Goal: Transaction & Acquisition: Purchase product/service

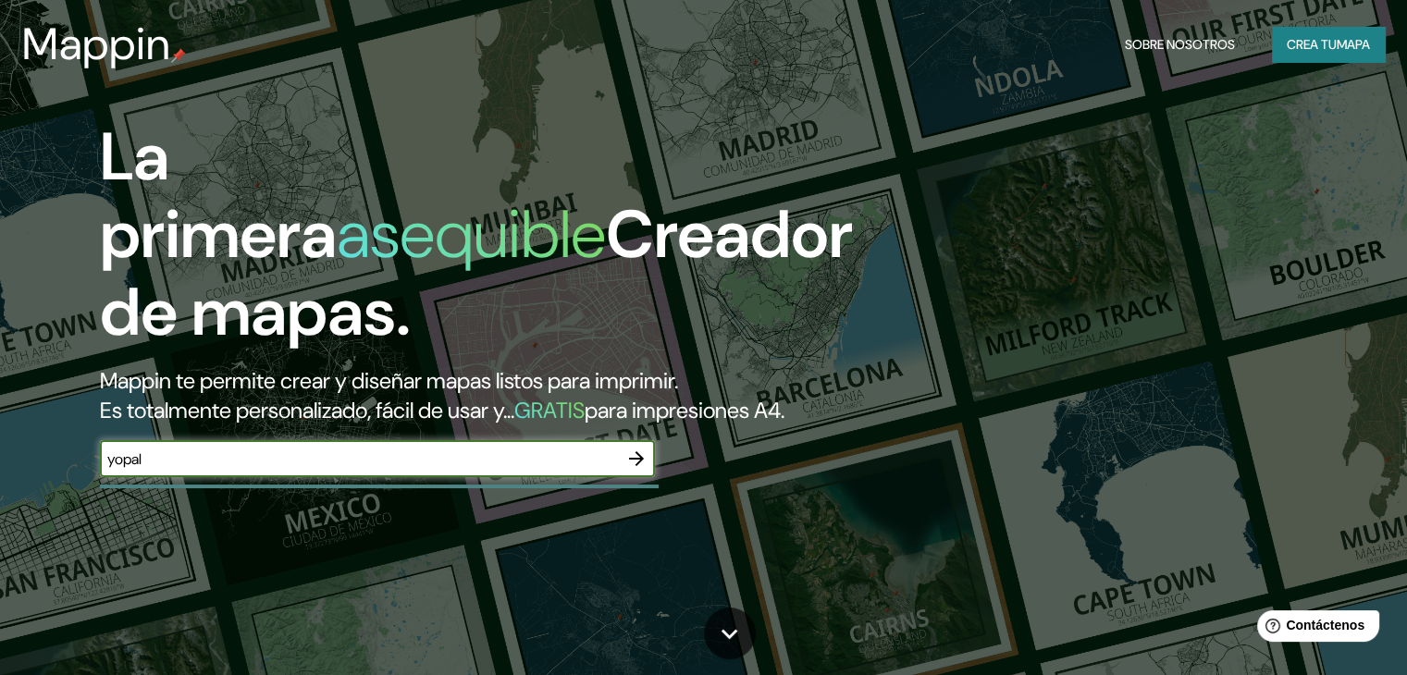
type input "yopal"
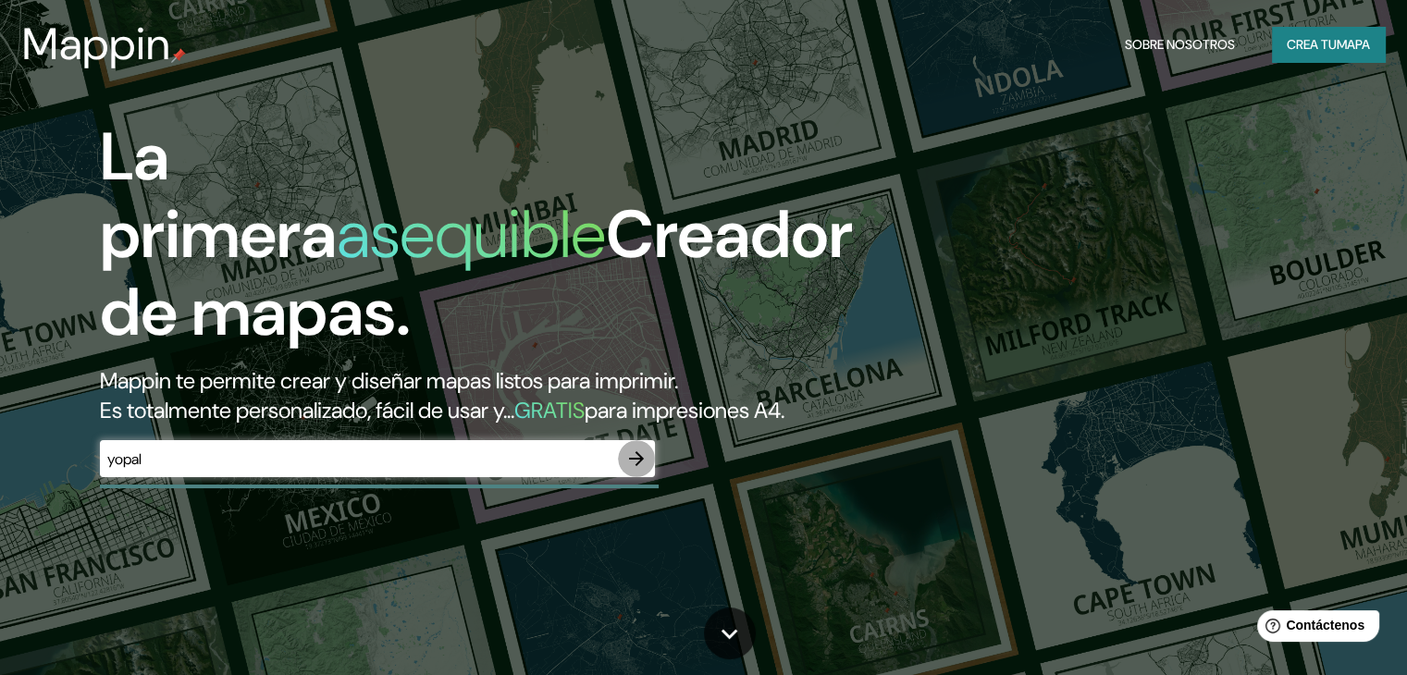
click at [639, 470] on icon "button" at bounding box center [636, 459] width 22 height 22
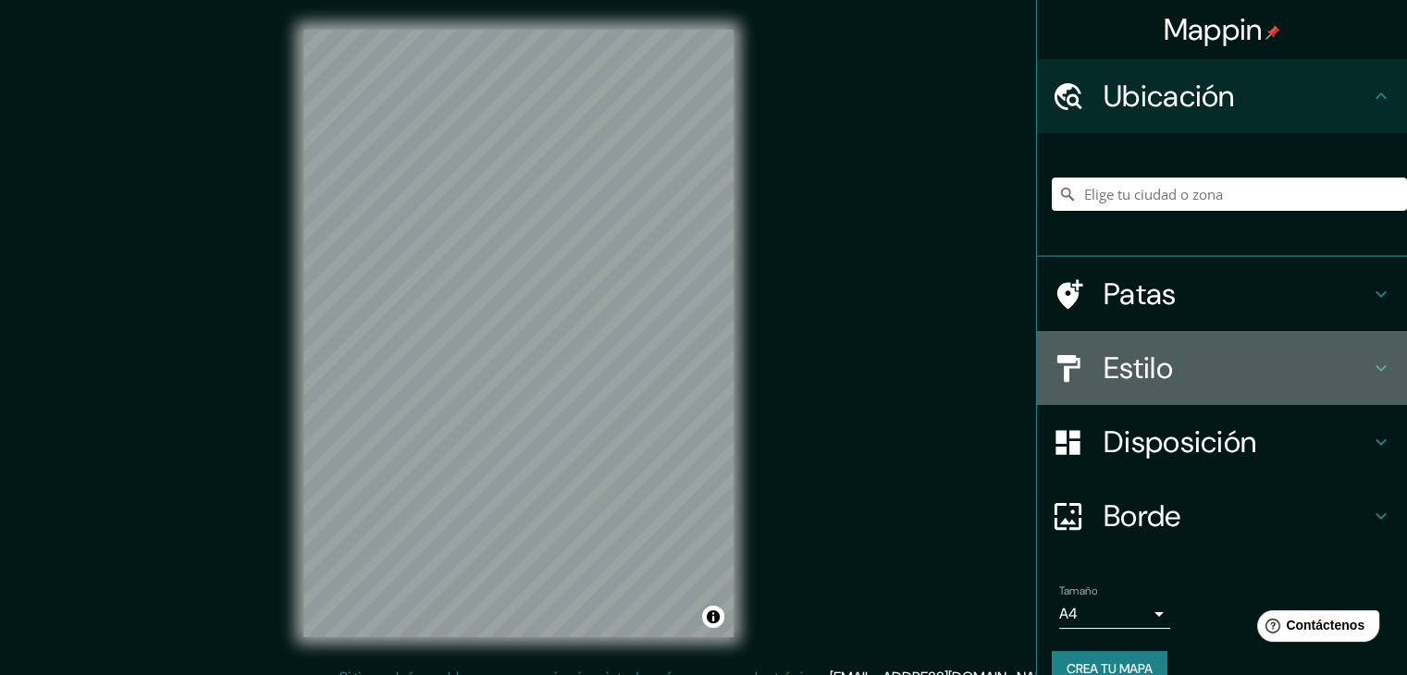
click at [1370, 370] on icon at bounding box center [1381, 368] width 22 height 22
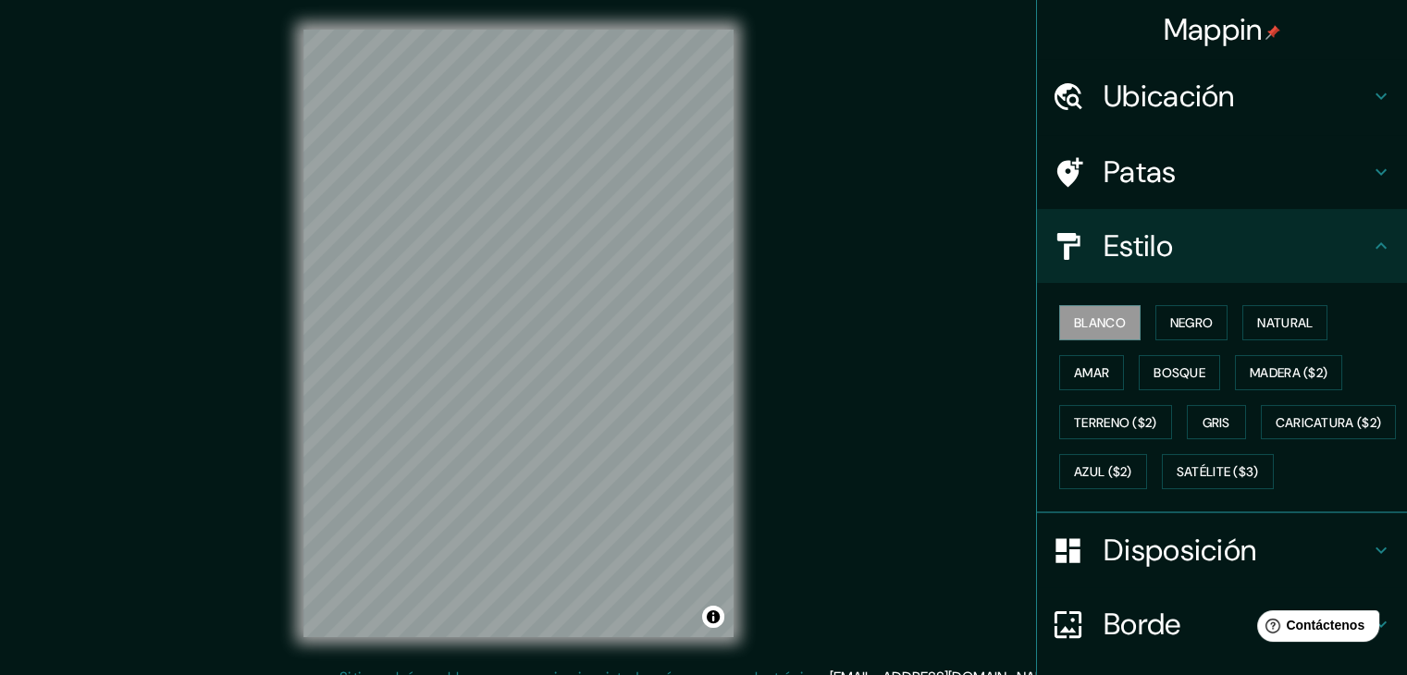
click at [1296, 107] on h4 "Ubicación" at bounding box center [1237, 96] width 266 height 37
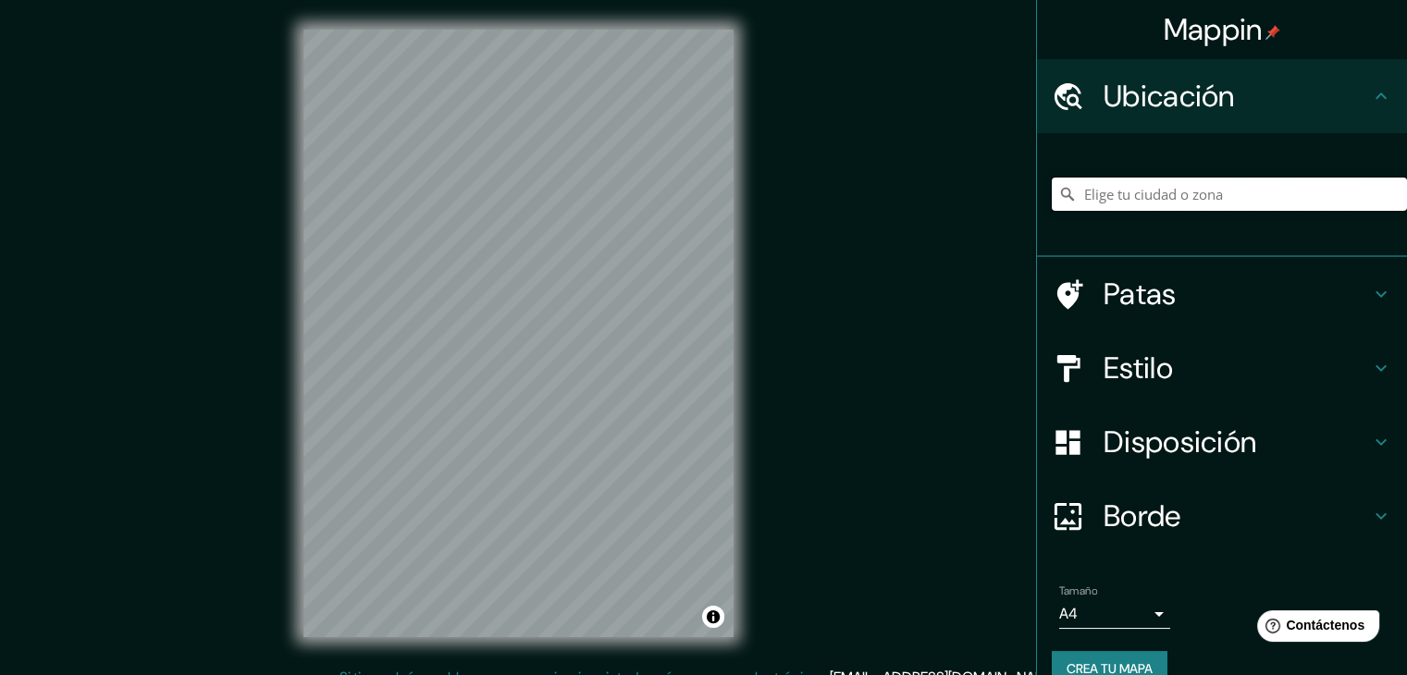
click at [1236, 195] on input "Elige tu ciudad o zona" at bounding box center [1229, 194] width 355 height 33
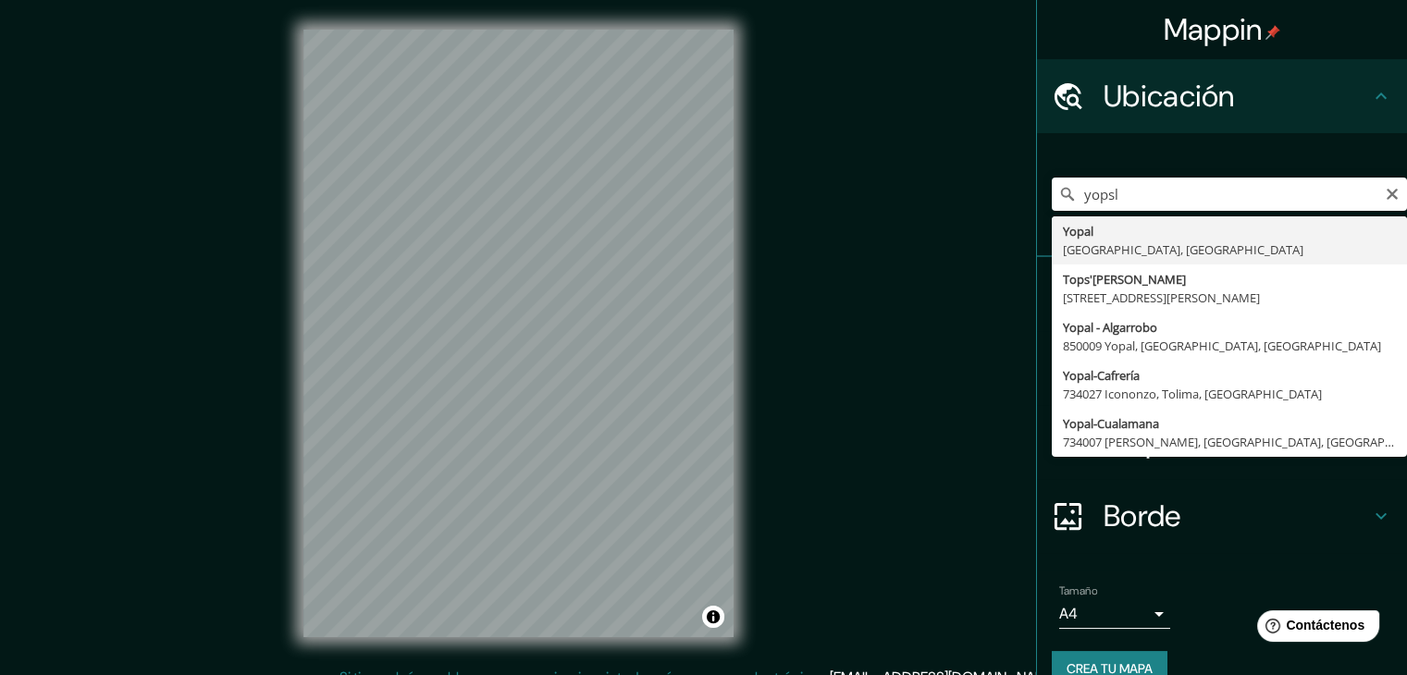
type input "Yopal, [GEOGRAPHIC_DATA], [GEOGRAPHIC_DATA]"
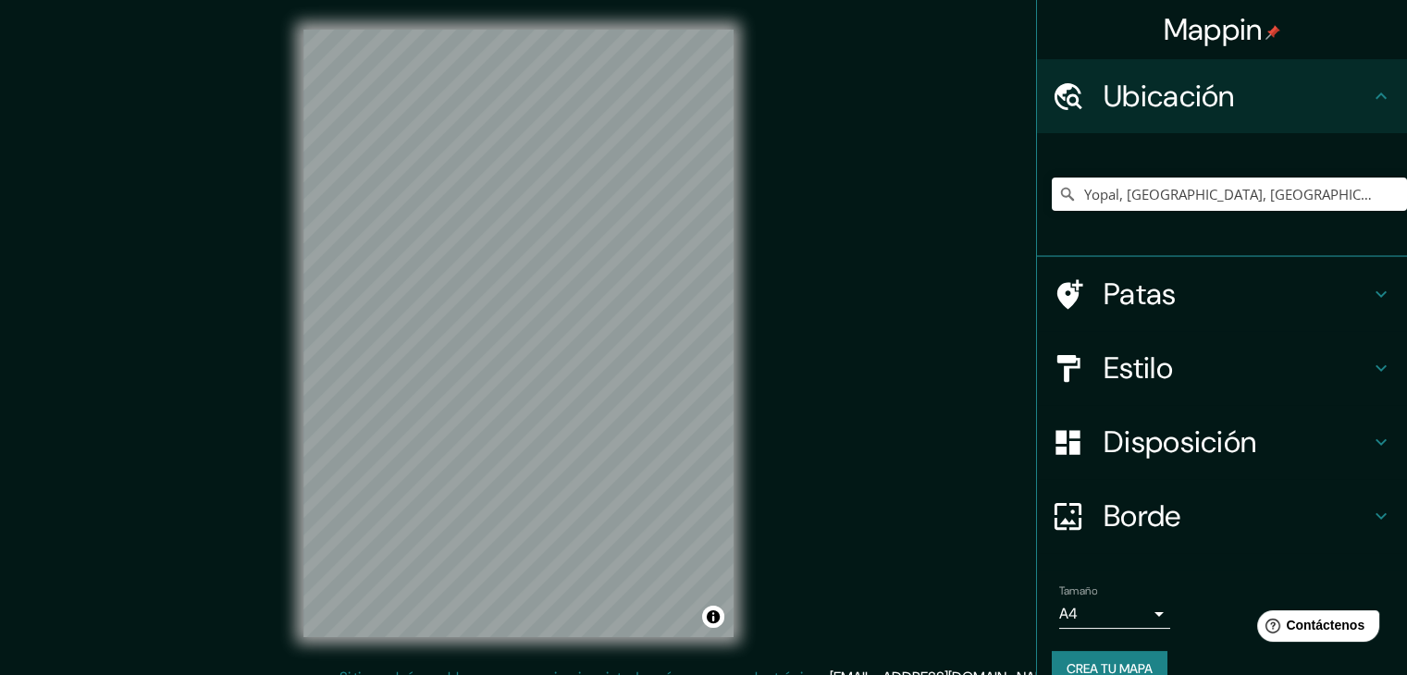
click at [1204, 350] on h4 "Estilo" at bounding box center [1237, 368] width 266 height 37
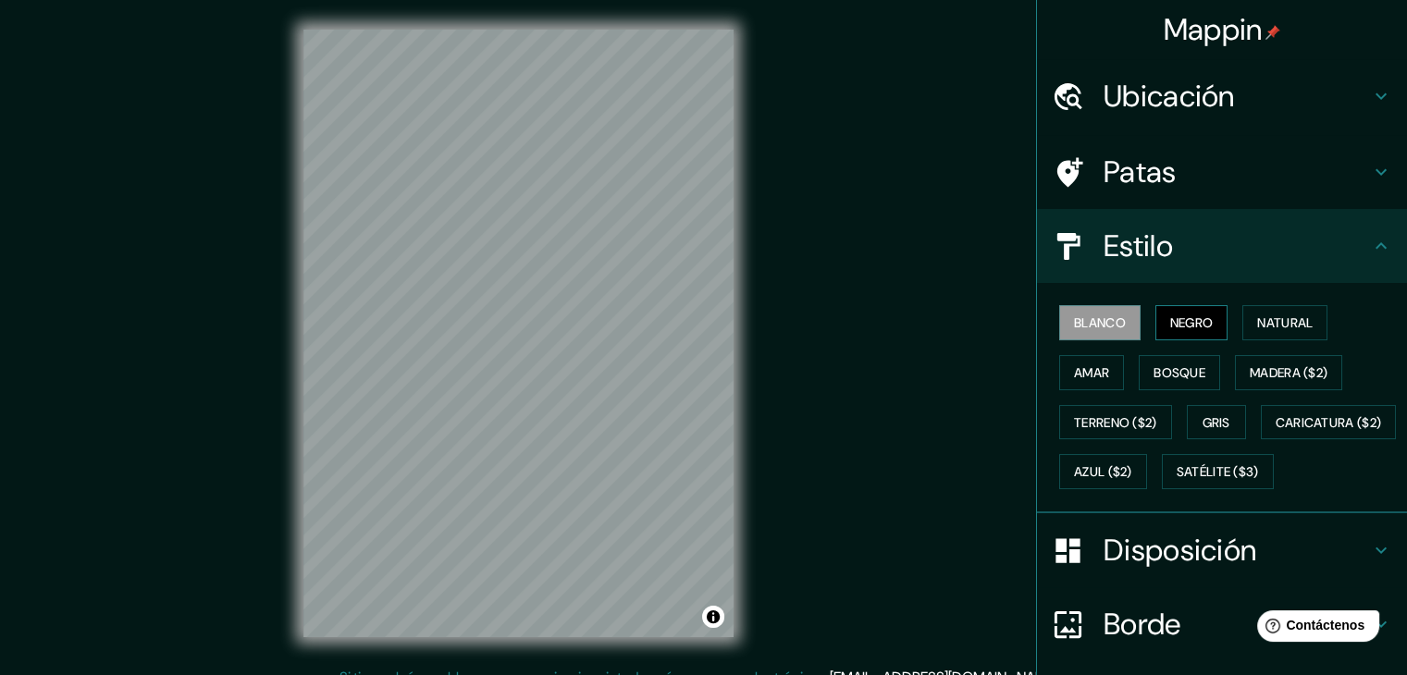
click at [1179, 322] on font "Negro" at bounding box center [1191, 323] width 43 height 17
click at [292, 399] on div "© Mapbox © OpenStreetMap Improve this map" at bounding box center [518, 333] width 489 height 667
drag, startPoint x: 285, startPoint y: 319, endPoint x: 217, endPoint y: 279, distance: 78.4
click at [217, 279] on div "Mappin Ubicación Yopal, Casanare, Colombia Patas Estilo Blanco Negro Natural Am…" at bounding box center [703, 348] width 1407 height 697
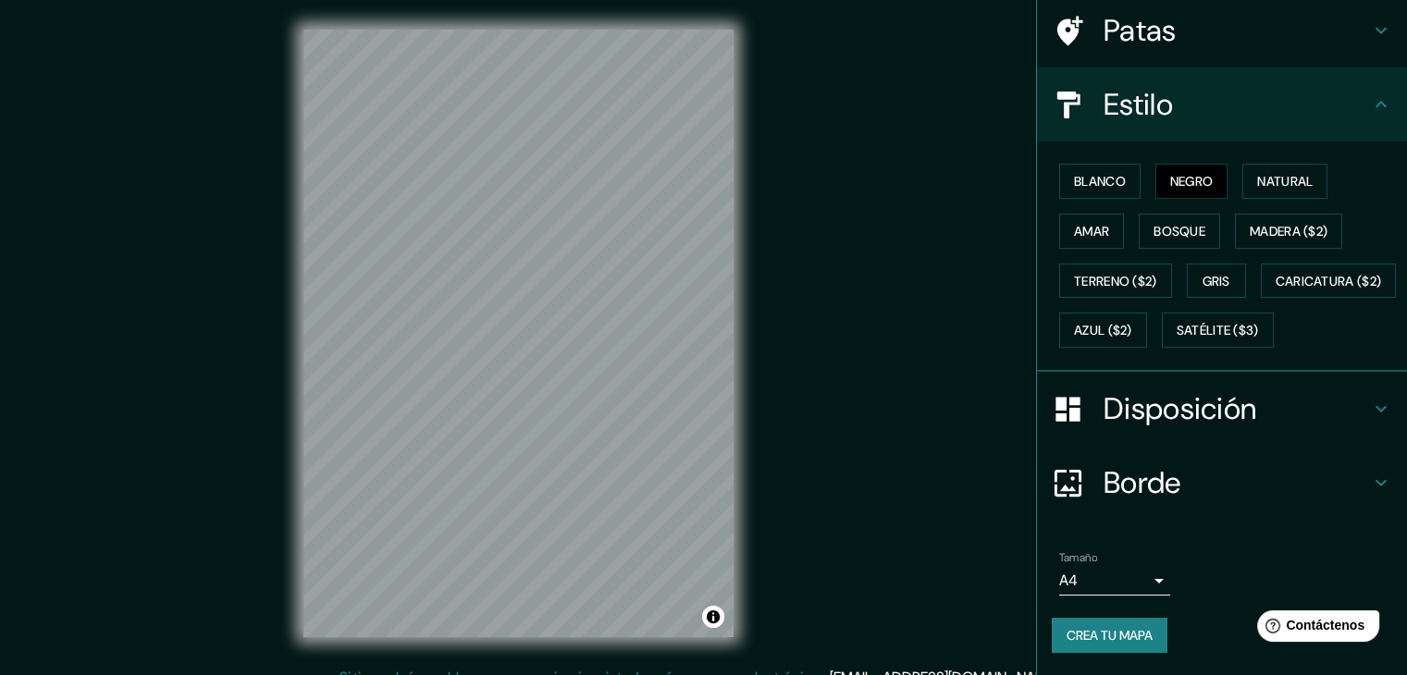
click at [1232, 426] on font "Disposición" at bounding box center [1180, 408] width 153 height 39
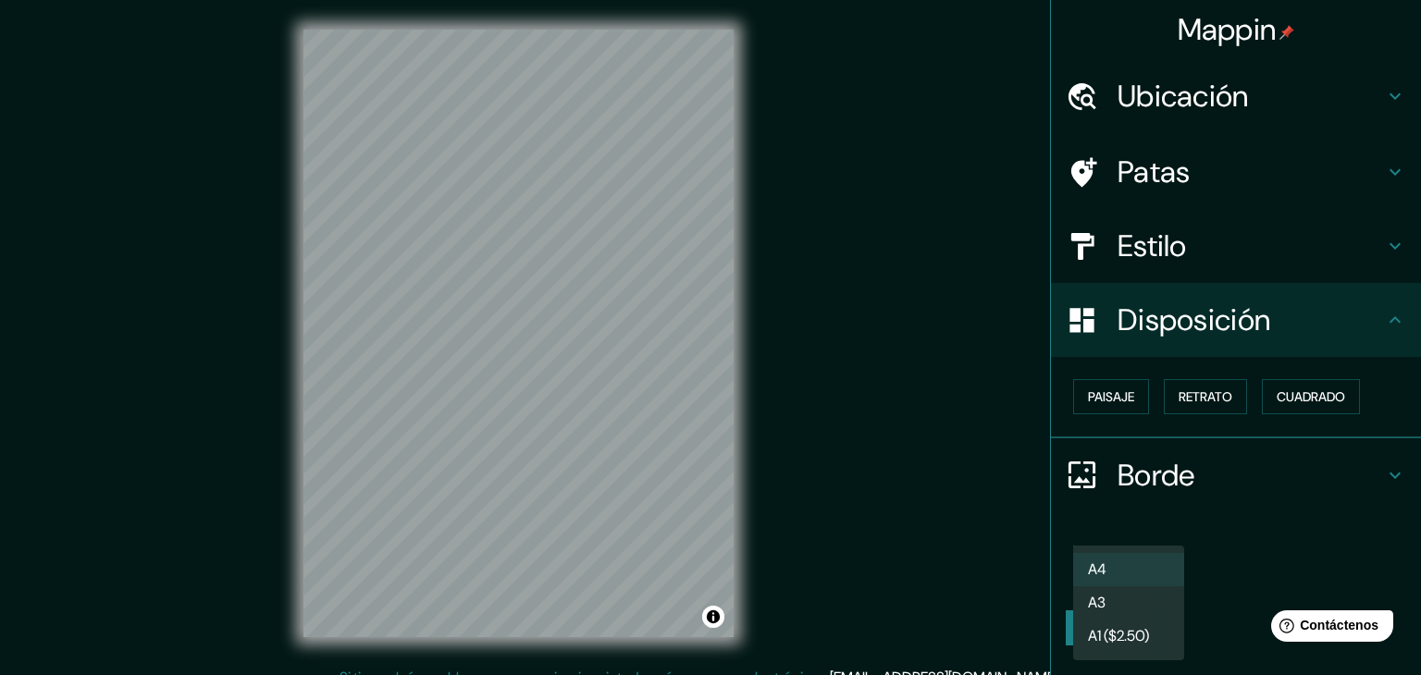
click at [1160, 570] on body "Mappin Ubicación Yopal, Casanare, Colombia Patas Estilo Disposición Paisaje Ret…" at bounding box center [710, 337] width 1421 height 675
click at [1146, 595] on li "A3" at bounding box center [1128, 604] width 111 height 34
type input "a4"
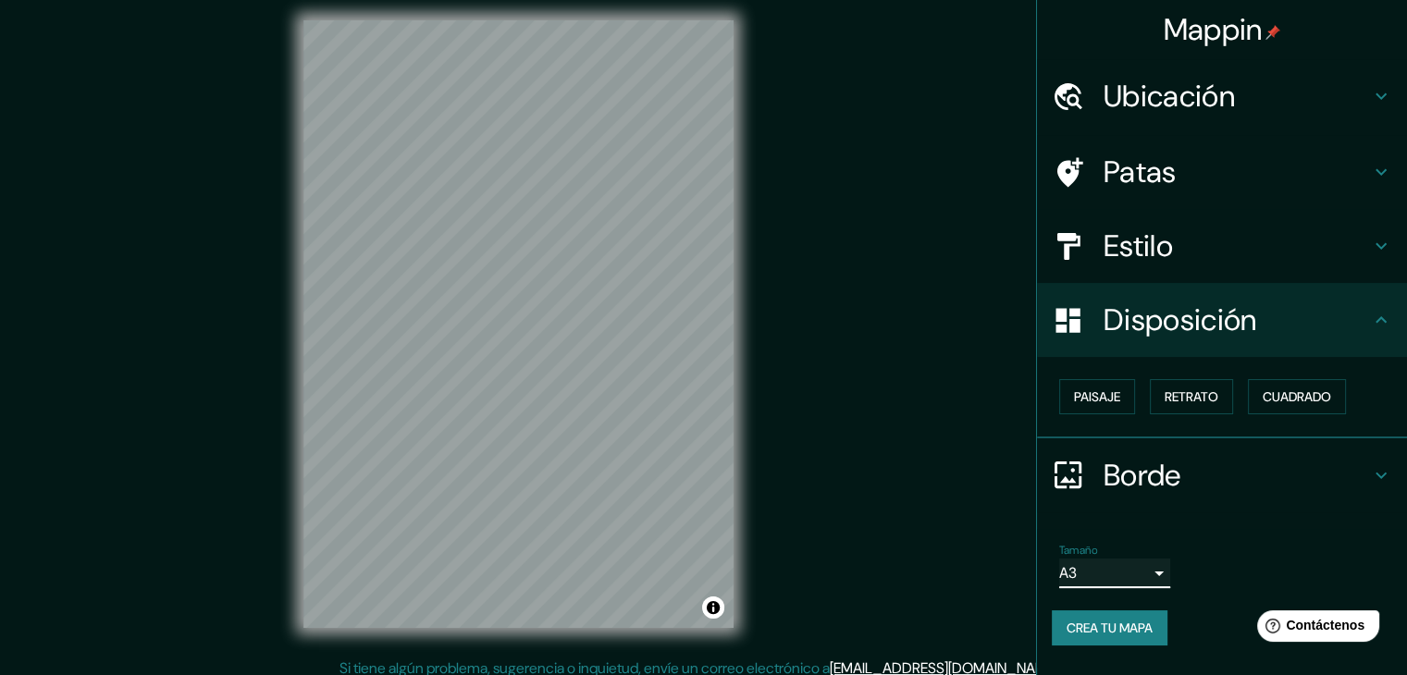
scroll to position [21, 0]
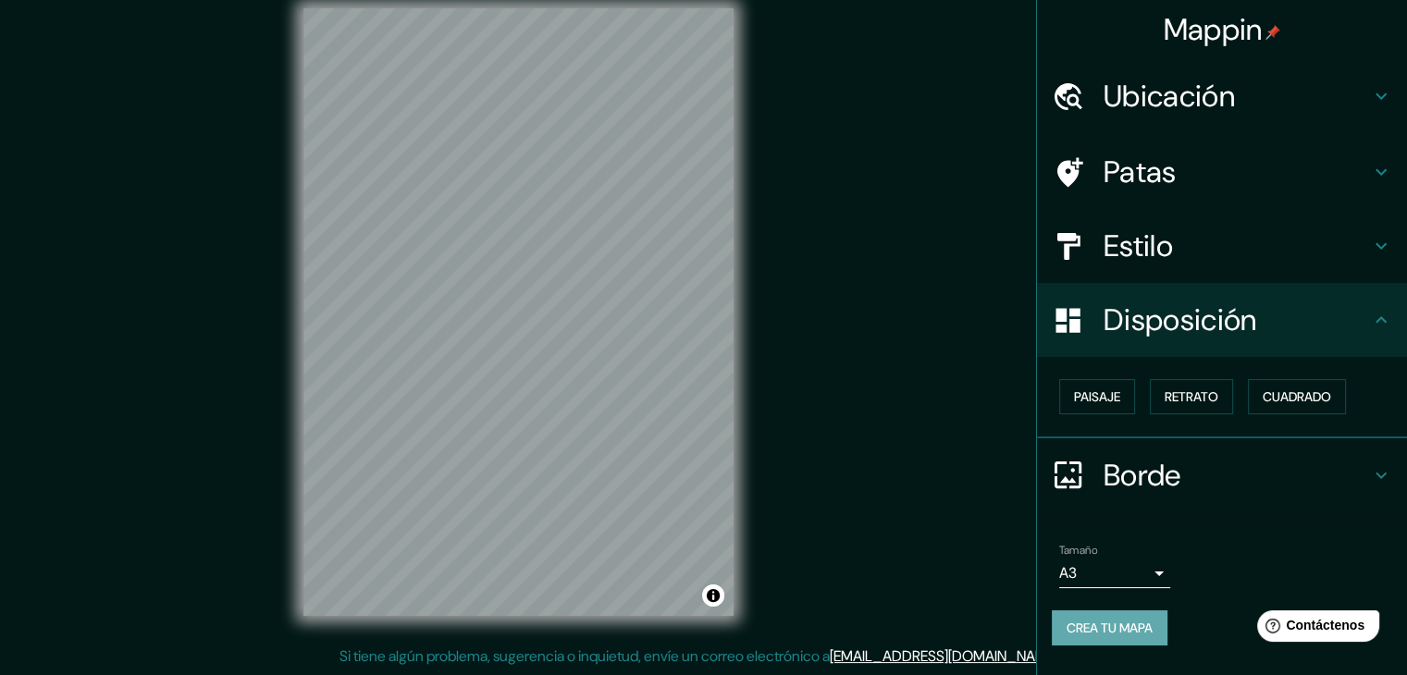
click at [1139, 626] on font "Crea tu mapa" at bounding box center [1110, 628] width 86 height 17
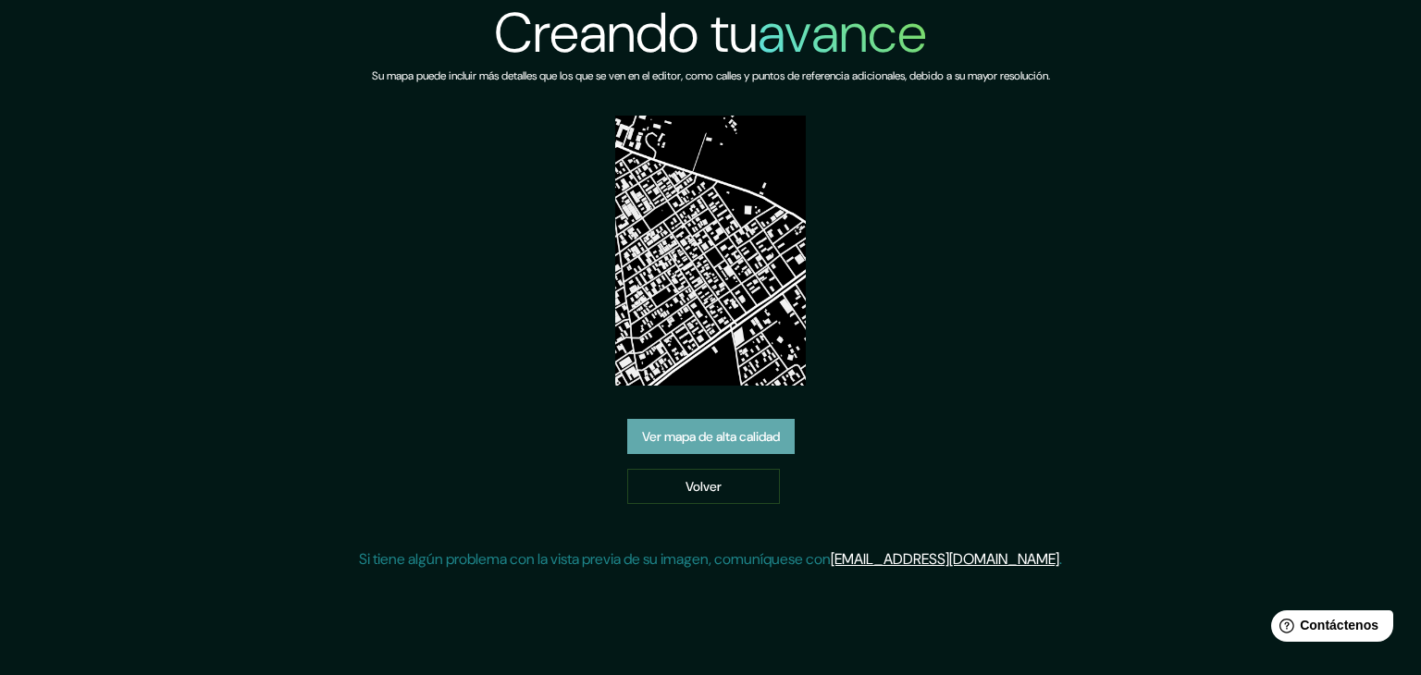
click at [725, 429] on font "Ver mapa de alta calidad" at bounding box center [711, 436] width 138 height 17
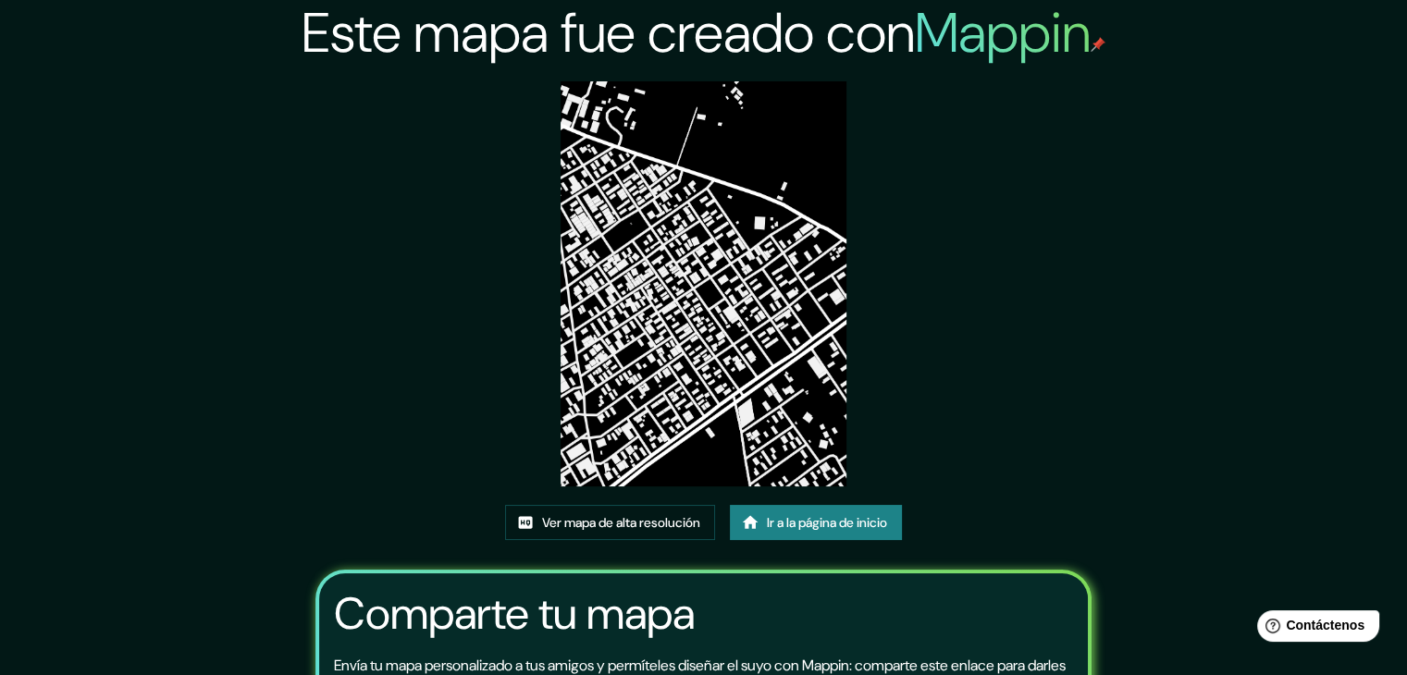
drag, startPoint x: 710, startPoint y: 204, endPoint x: 818, endPoint y: 135, distance: 127.8
click at [818, 135] on img at bounding box center [704, 283] width 287 height 405
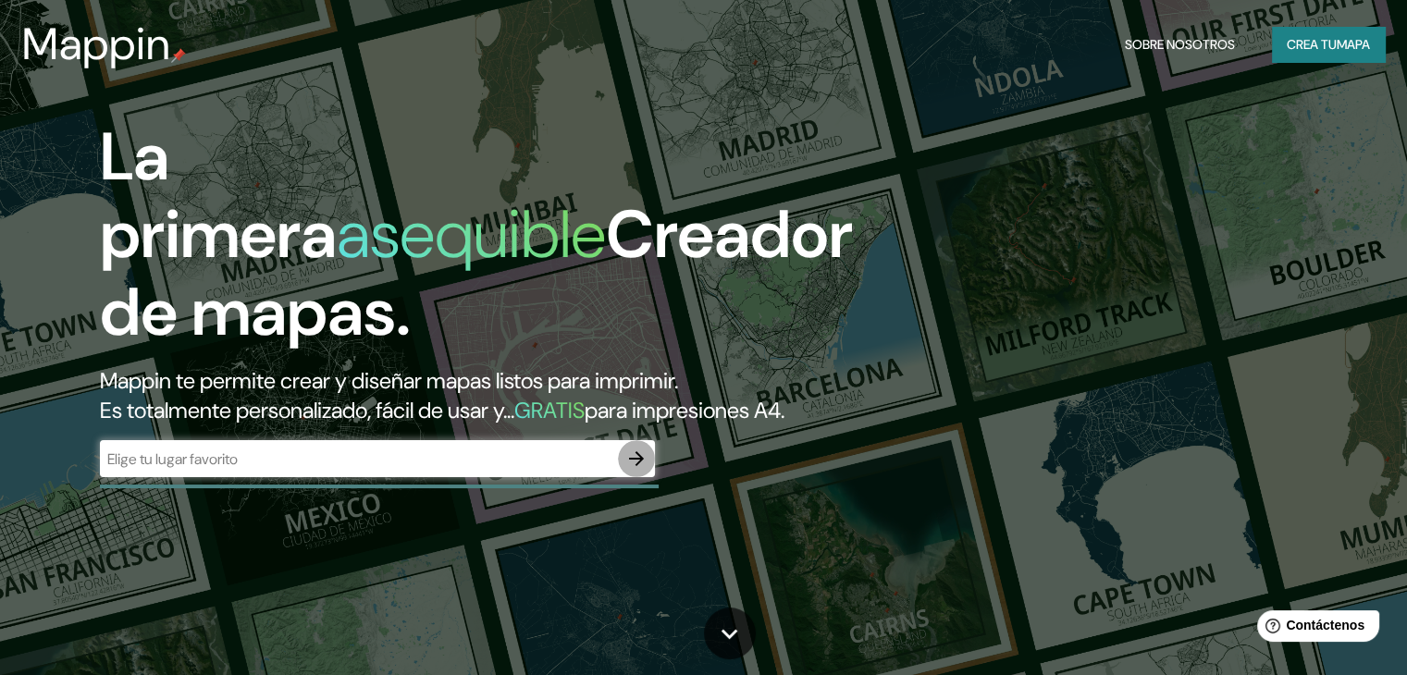
click at [644, 470] on icon "button" at bounding box center [636, 459] width 22 height 22
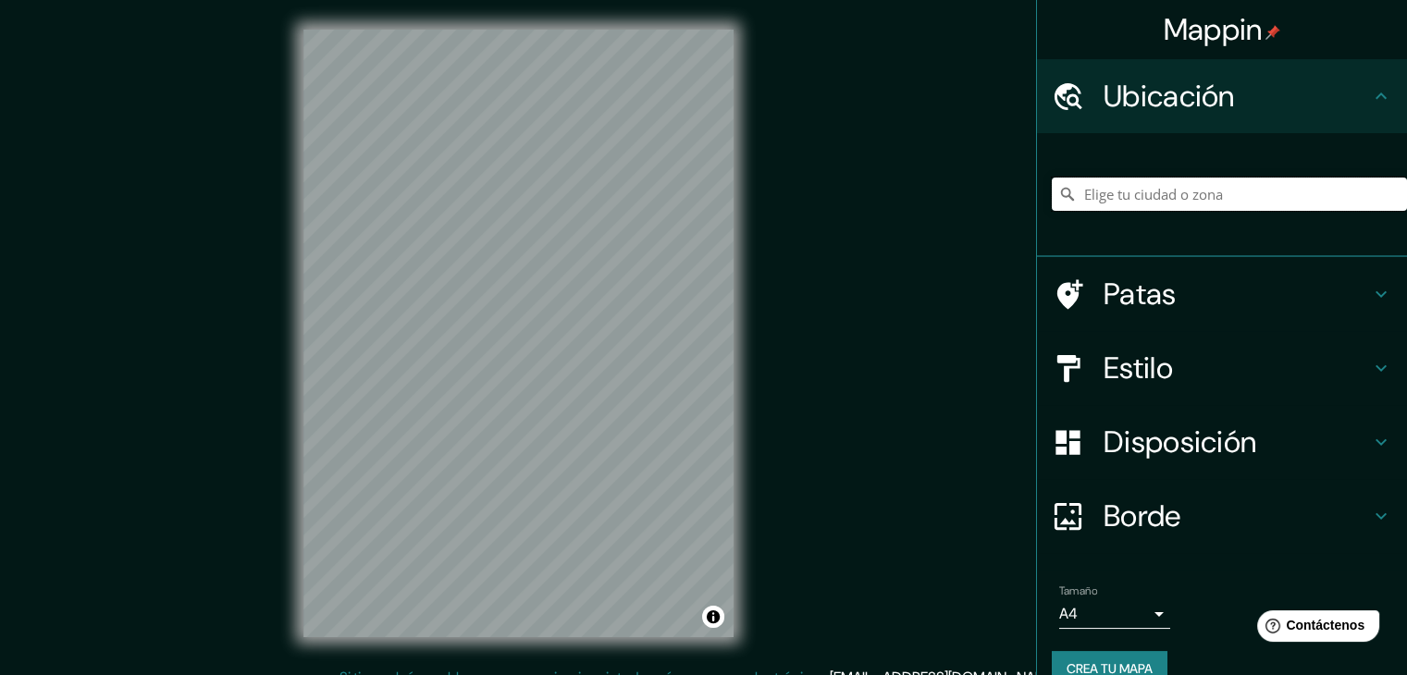
click at [1163, 193] on input "Elige tu ciudad o zona" at bounding box center [1229, 194] width 355 height 33
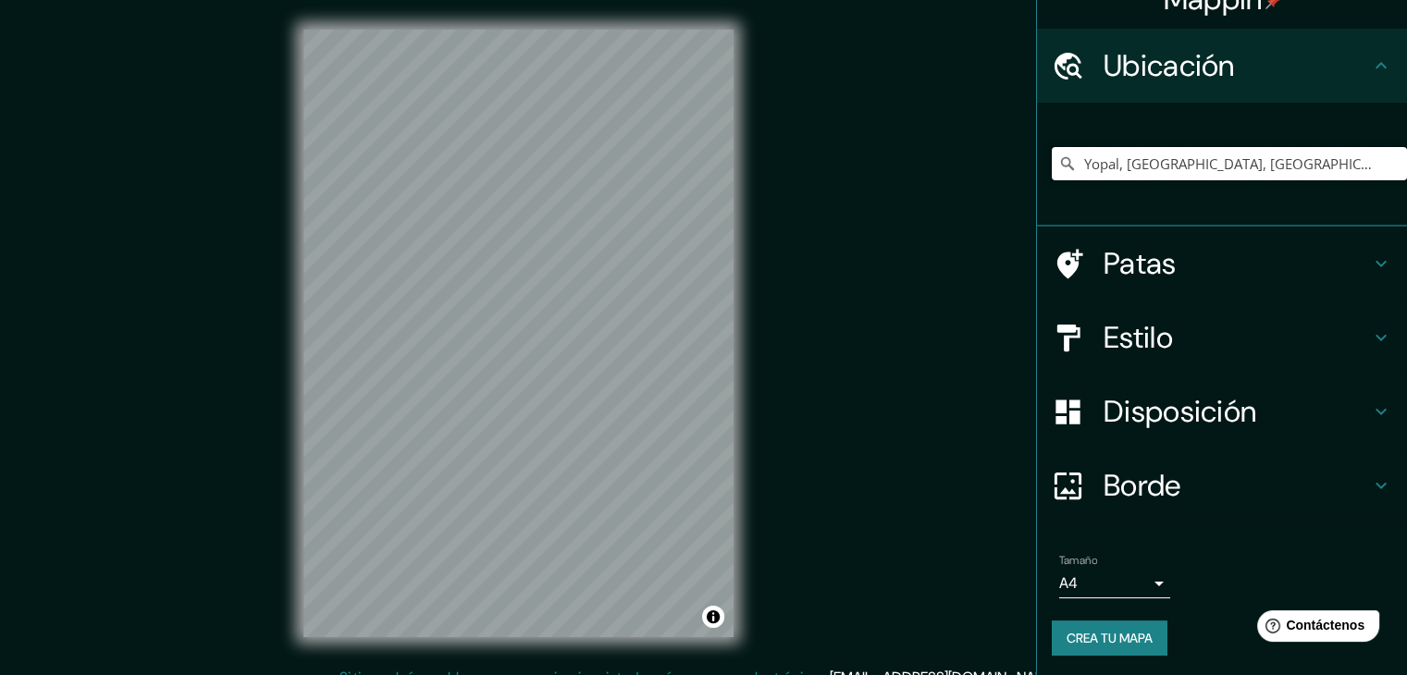
scroll to position [32, 0]
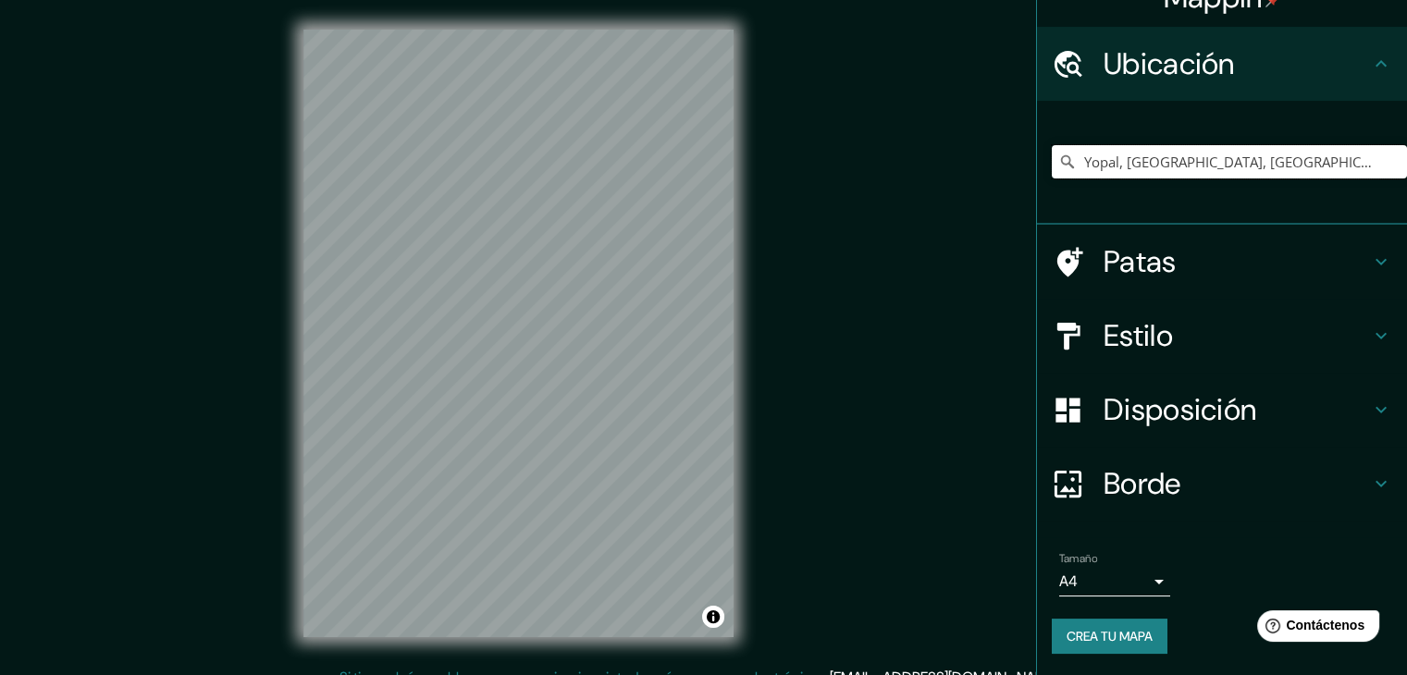
type input "Yopal, [GEOGRAPHIC_DATA], [GEOGRAPHIC_DATA]"
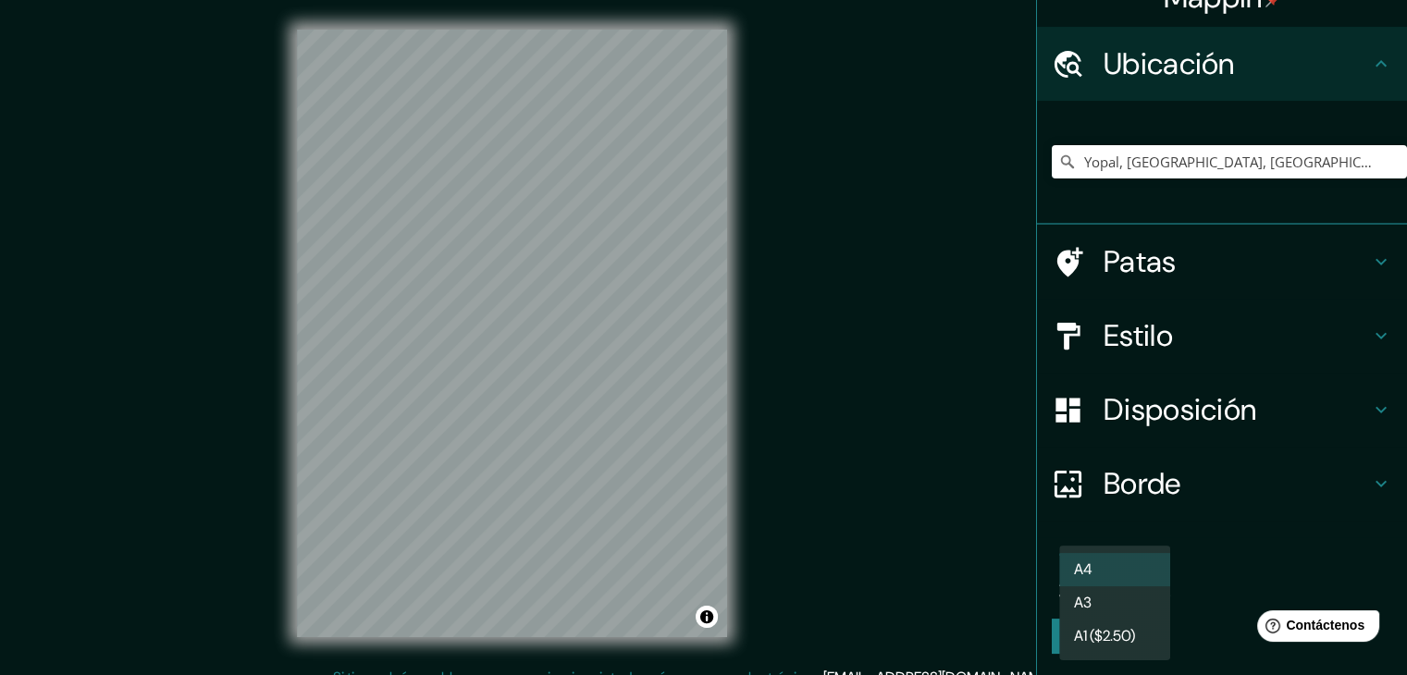
click at [1147, 578] on body "Mappin Ubicación Yopal, [GEOGRAPHIC_DATA], [GEOGRAPHIC_DATA] [GEOGRAPHIC_DATA] …" at bounding box center [703, 337] width 1407 height 675
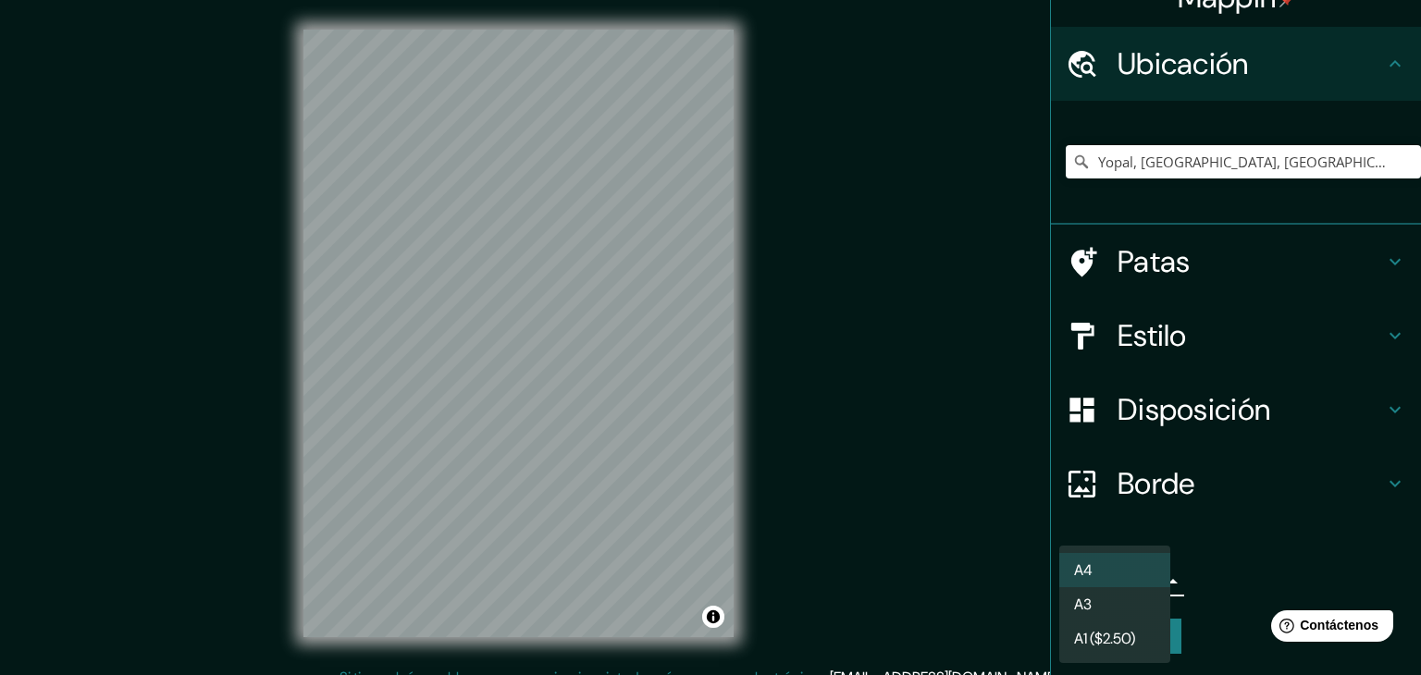
click at [1122, 603] on li "A3" at bounding box center [1114, 604] width 111 height 34
type input "a4"
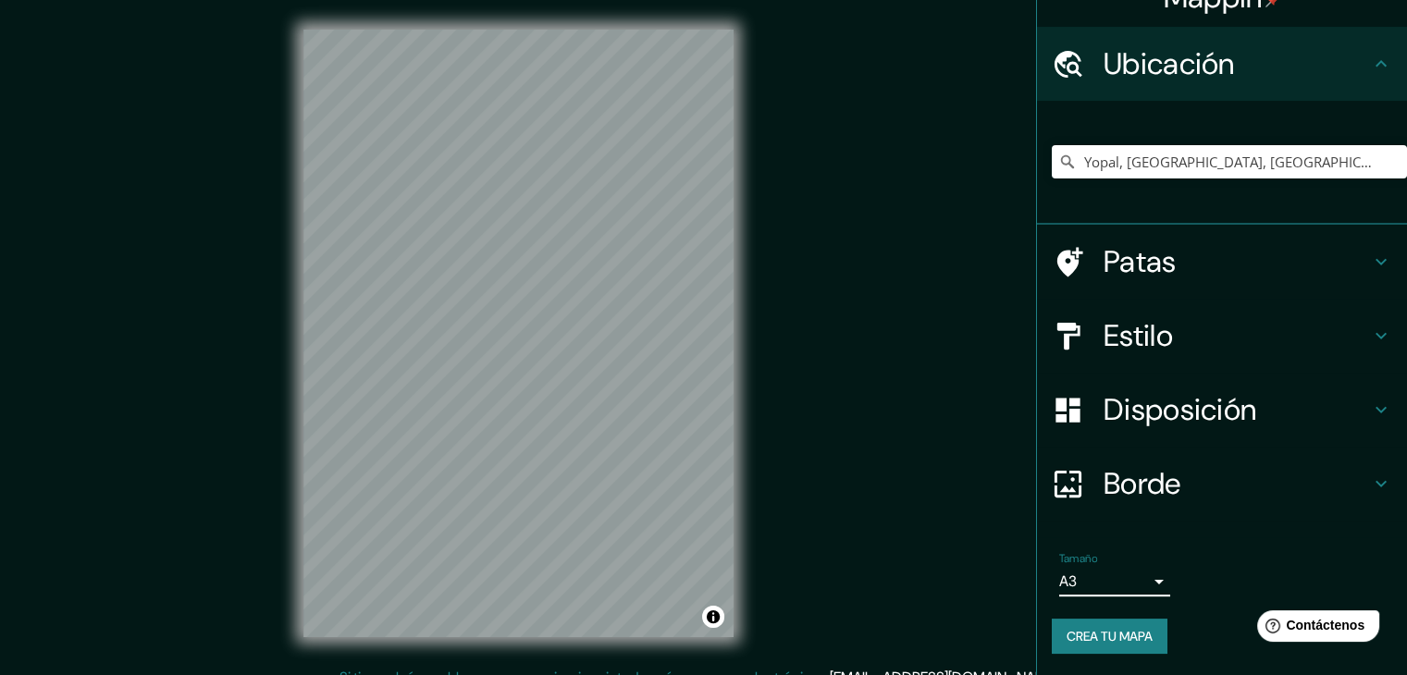
click at [1288, 482] on h4 "Borde" at bounding box center [1237, 483] width 266 height 37
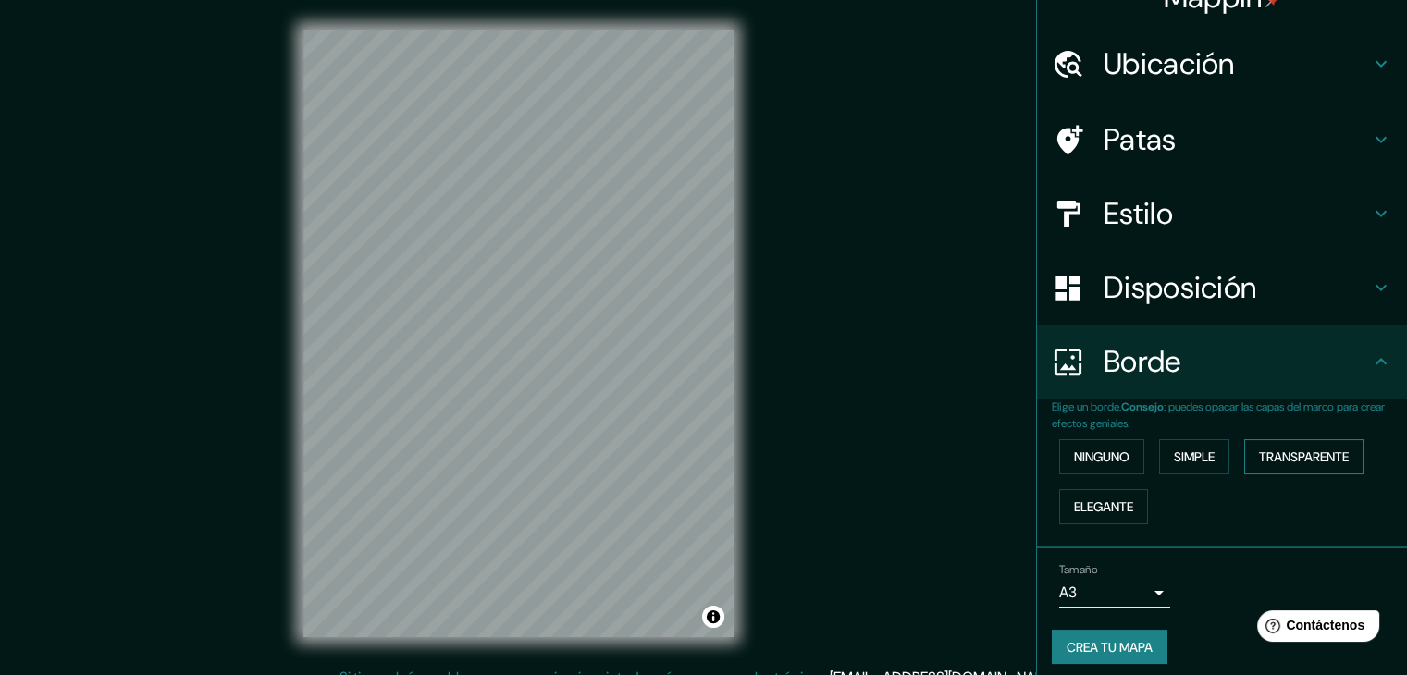
click at [1312, 451] on font "Transparente" at bounding box center [1304, 457] width 90 height 17
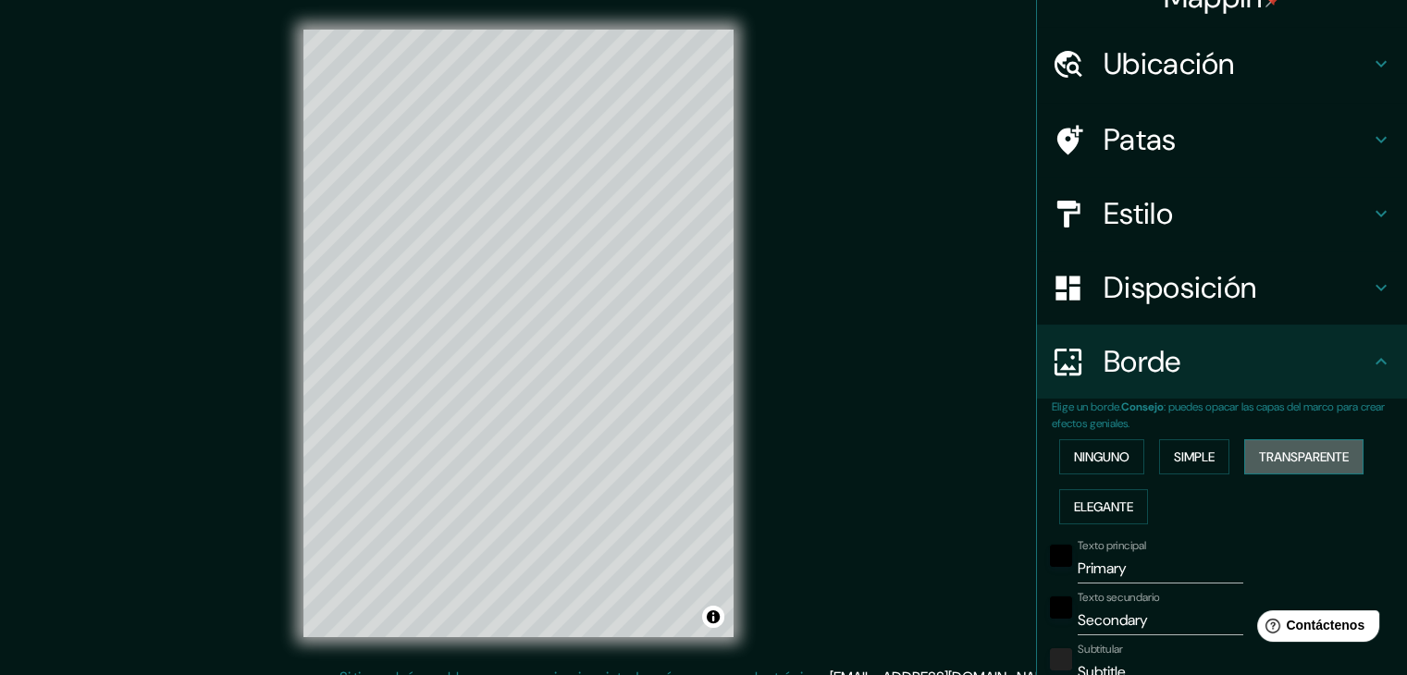
click at [1312, 452] on font "Transparente" at bounding box center [1304, 457] width 90 height 17
type input "223"
type input "37"
click at [1196, 459] on font "Simple" at bounding box center [1194, 457] width 41 height 17
click at [1116, 458] on font "Ninguno" at bounding box center [1102, 457] width 56 height 17
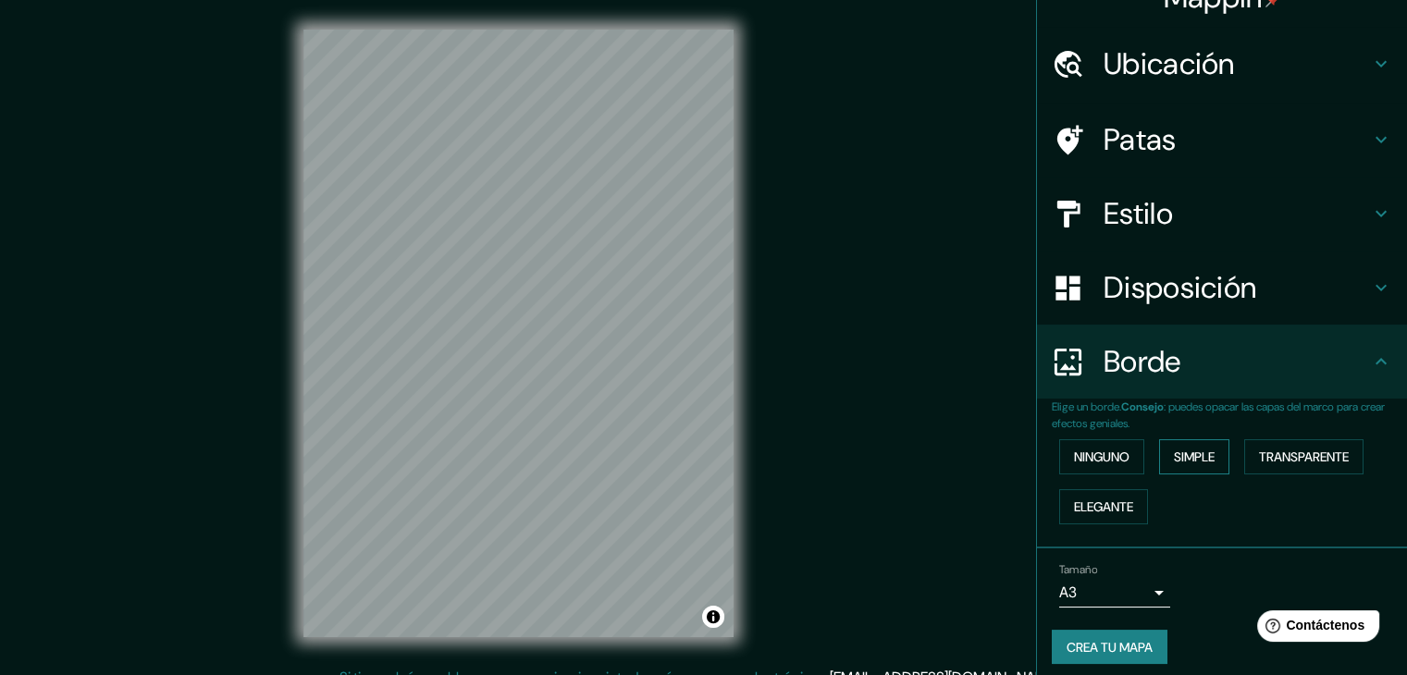
click at [1174, 460] on font "Simple" at bounding box center [1194, 457] width 41 height 17
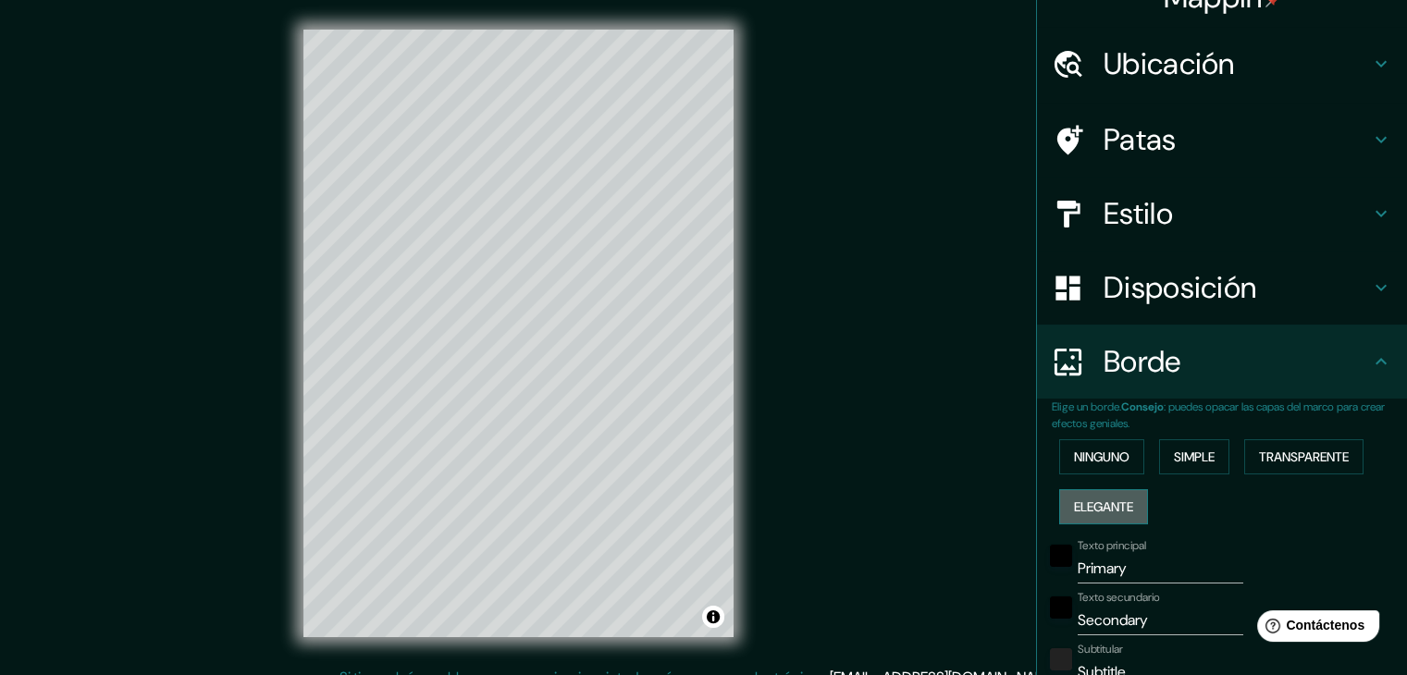
click at [1093, 500] on font "Elegante" at bounding box center [1103, 507] width 59 height 17
click at [1080, 460] on font "Ninguno" at bounding box center [1102, 457] width 56 height 17
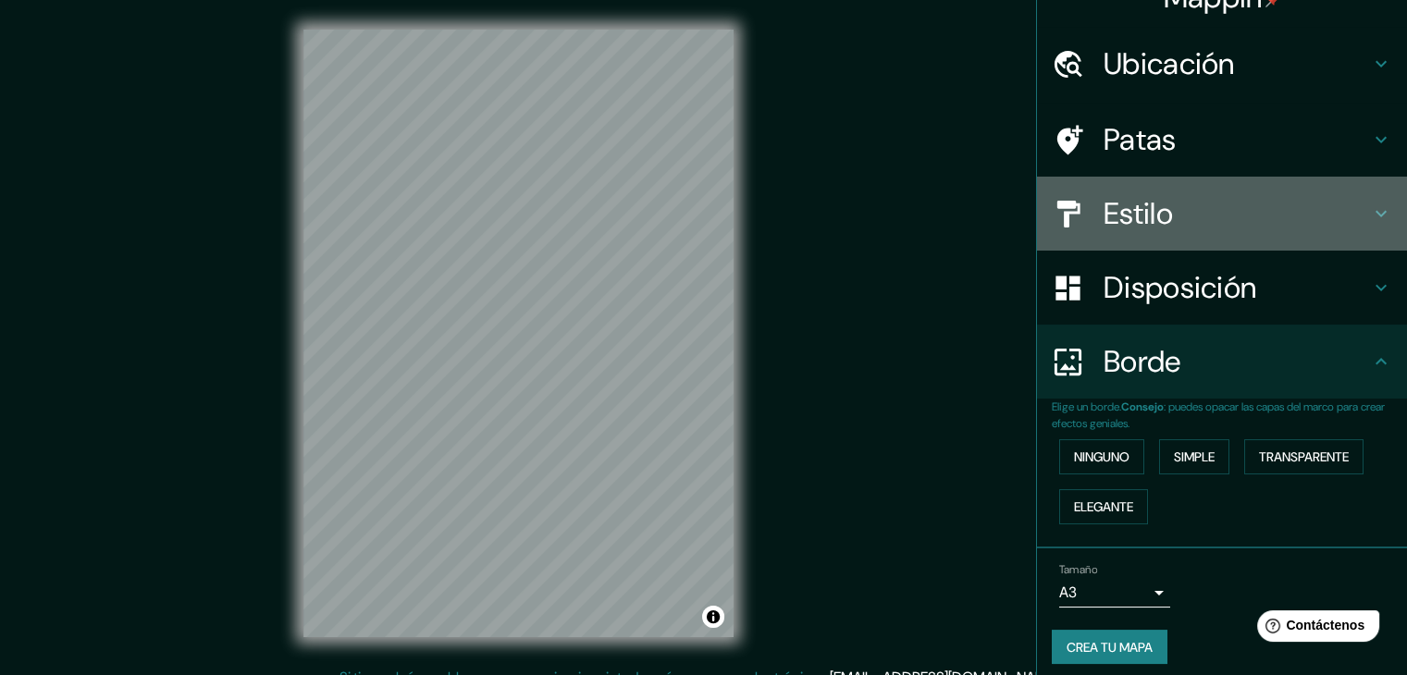
click at [1171, 212] on h4 "Estilo" at bounding box center [1237, 213] width 266 height 37
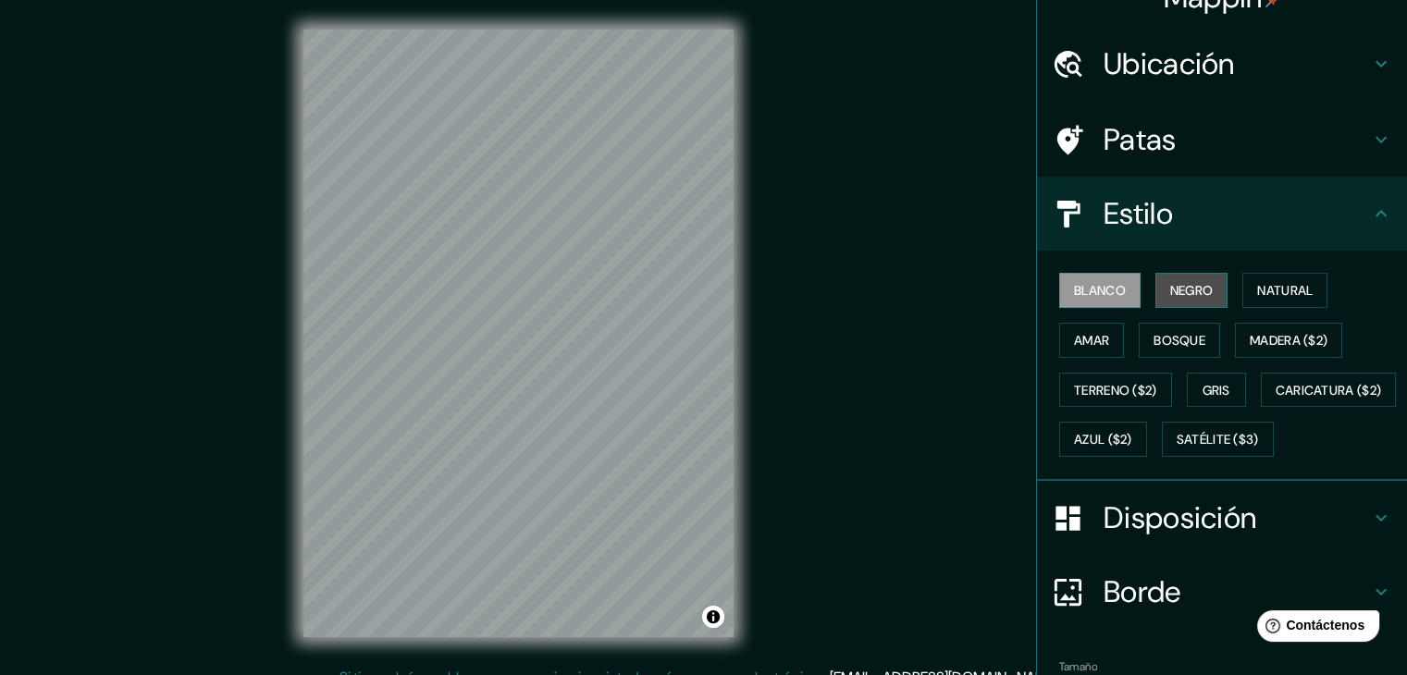
click at [1172, 287] on font "Negro" at bounding box center [1191, 290] width 43 height 17
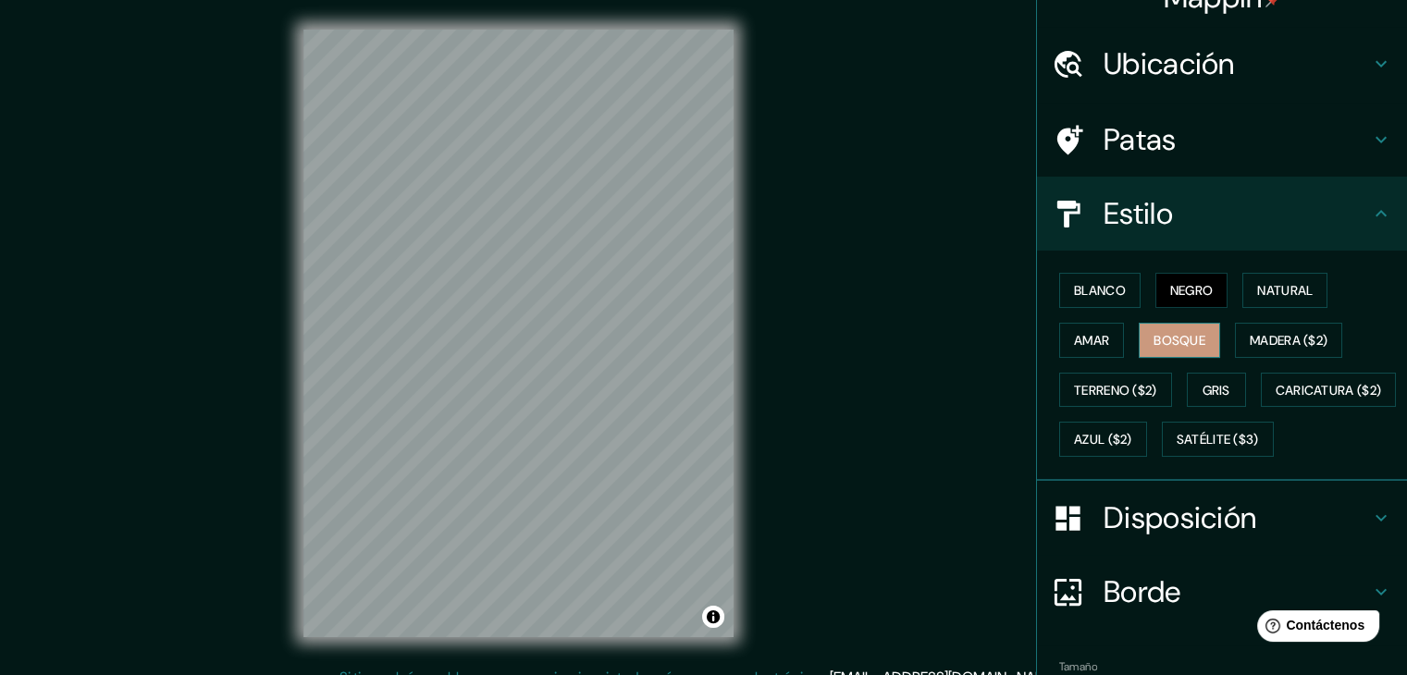
click at [1172, 334] on font "Bosque" at bounding box center [1180, 340] width 52 height 17
click at [1286, 287] on font "Natural" at bounding box center [1285, 290] width 56 height 17
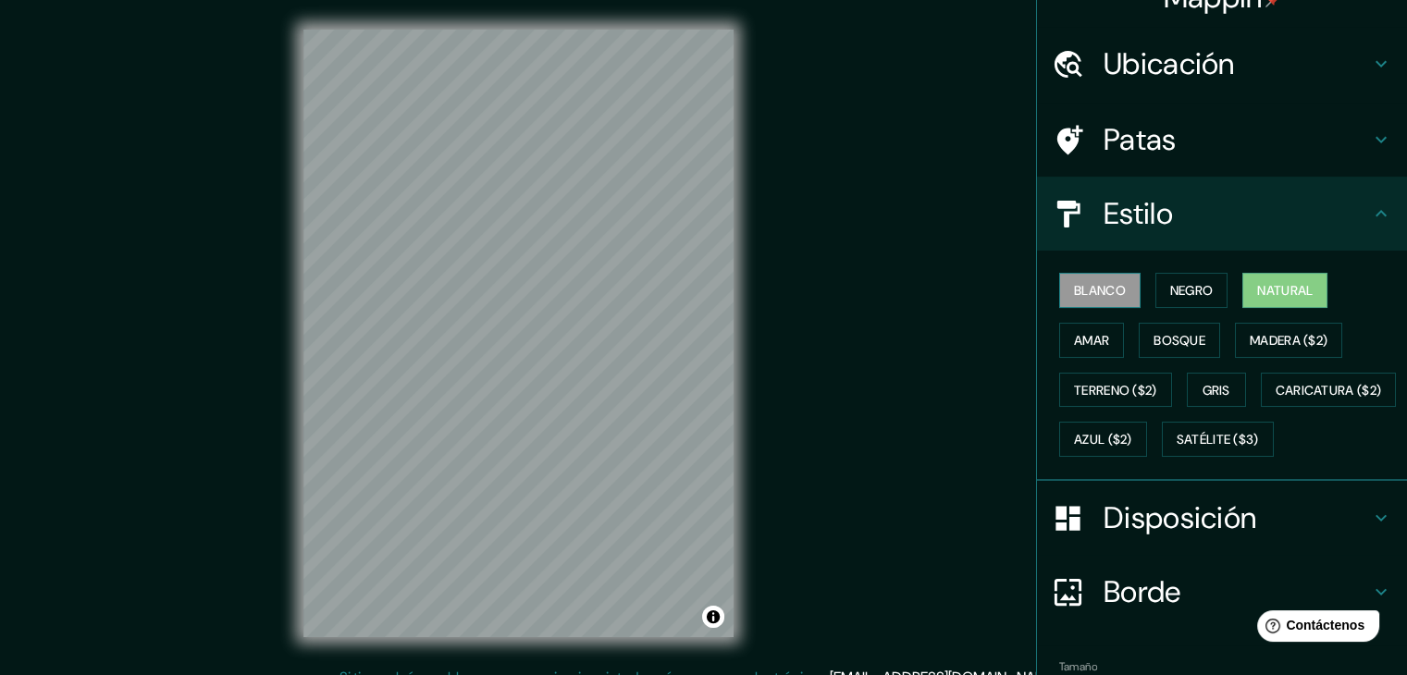
click at [1077, 279] on font "Blanco" at bounding box center [1100, 290] width 52 height 24
click at [1170, 282] on font "Negro" at bounding box center [1191, 290] width 43 height 17
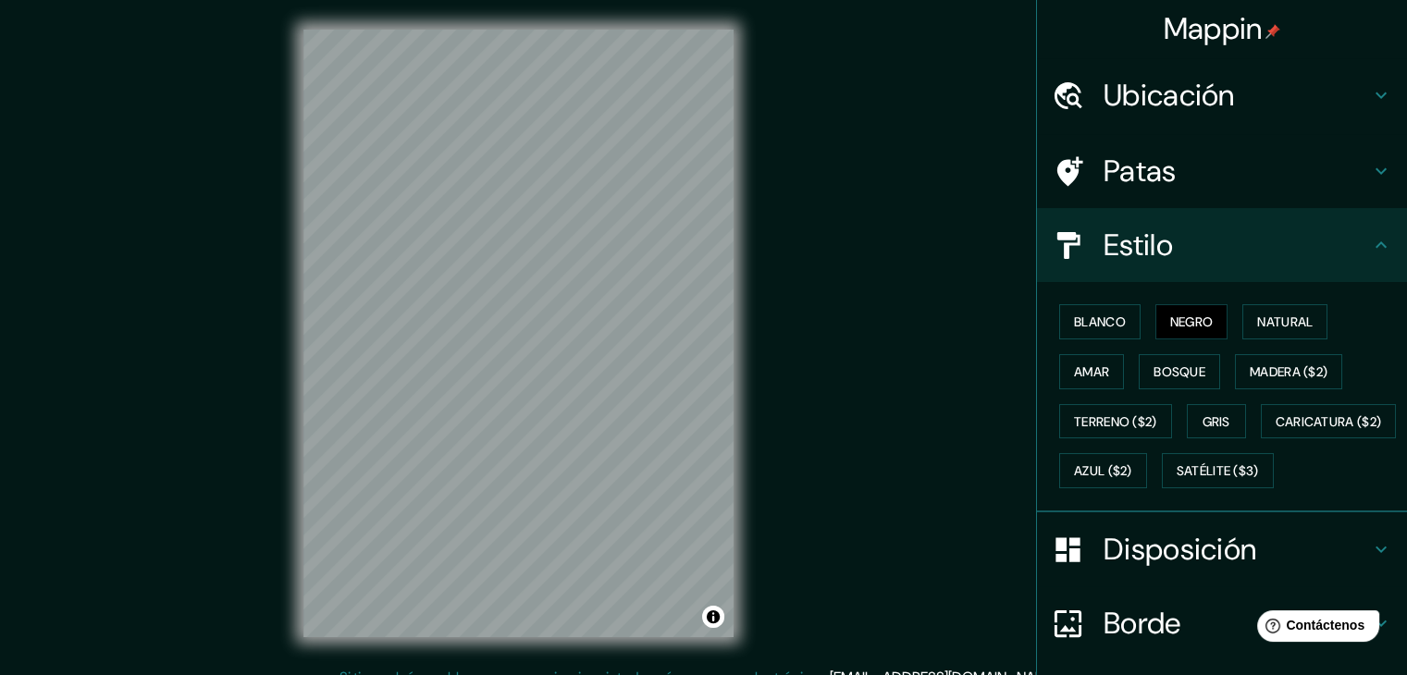
scroll to position [0, 0]
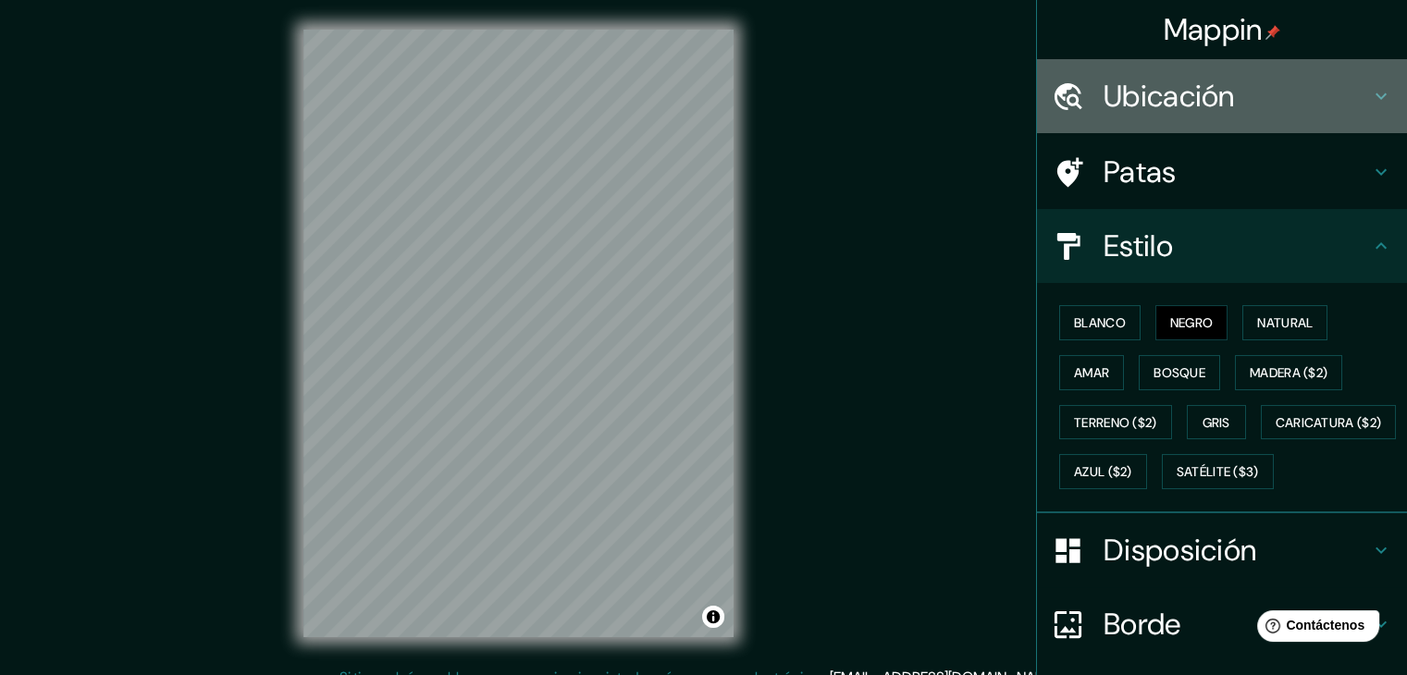
click at [1190, 103] on font "Ubicación" at bounding box center [1169, 96] width 131 height 39
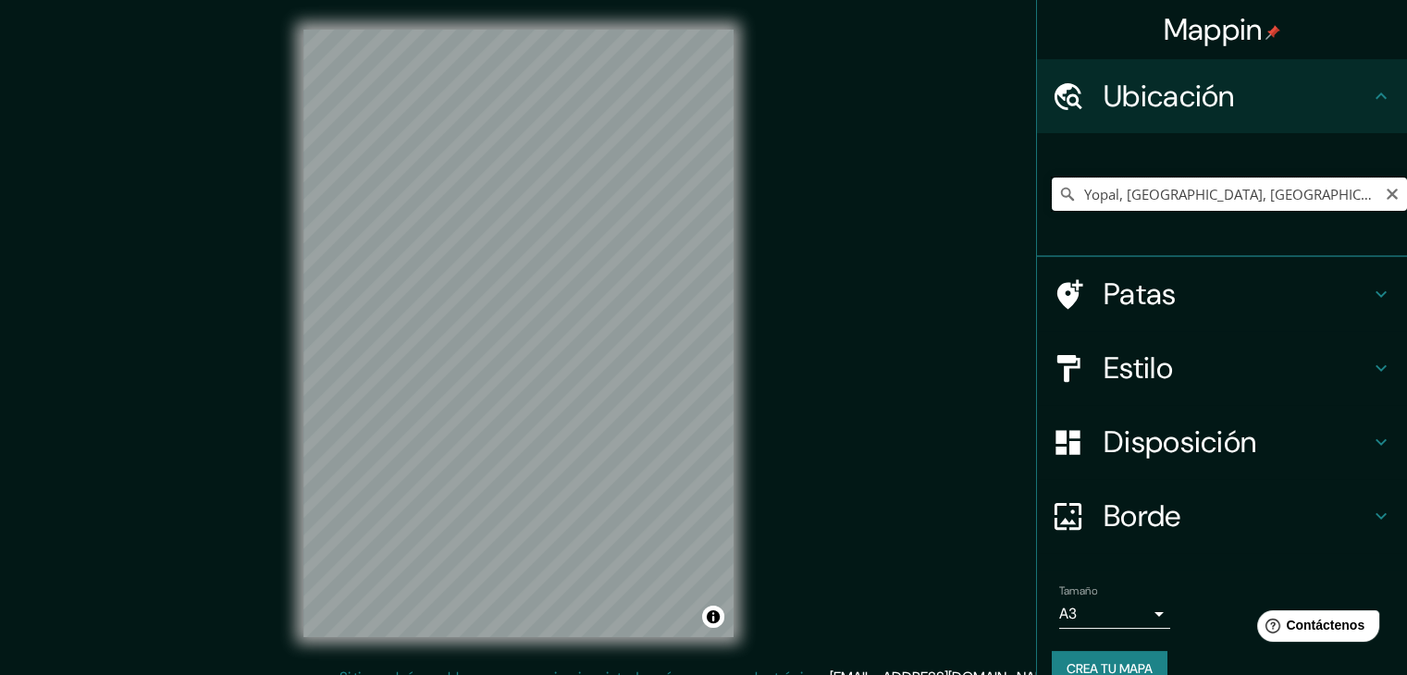
click at [1256, 190] on input "Yopal, [GEOGRAPHIC_DATA], [GEOGRAPHIC_DATA]" at bounding box center [1229, 194] width 355 height 33
click at [297, 498] on div "© Mapbox © OpenStreetMap Improve this map" at bounding box center [518, 333] width 489 height 667
